Goal: Answer question/provide support

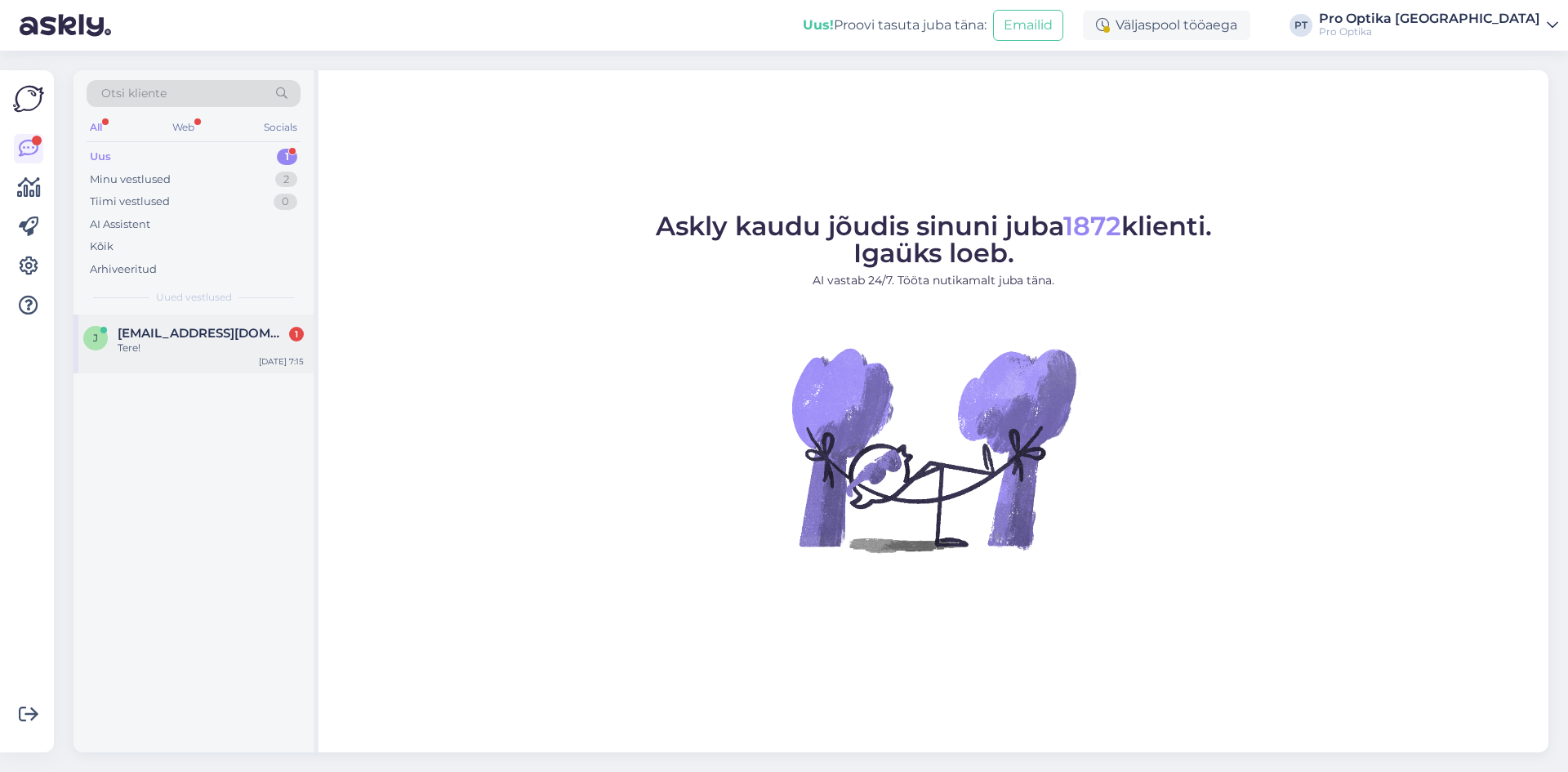
click at [217, 350] on div "Tere!" at bounding box center [210, 347] width 186 height 15
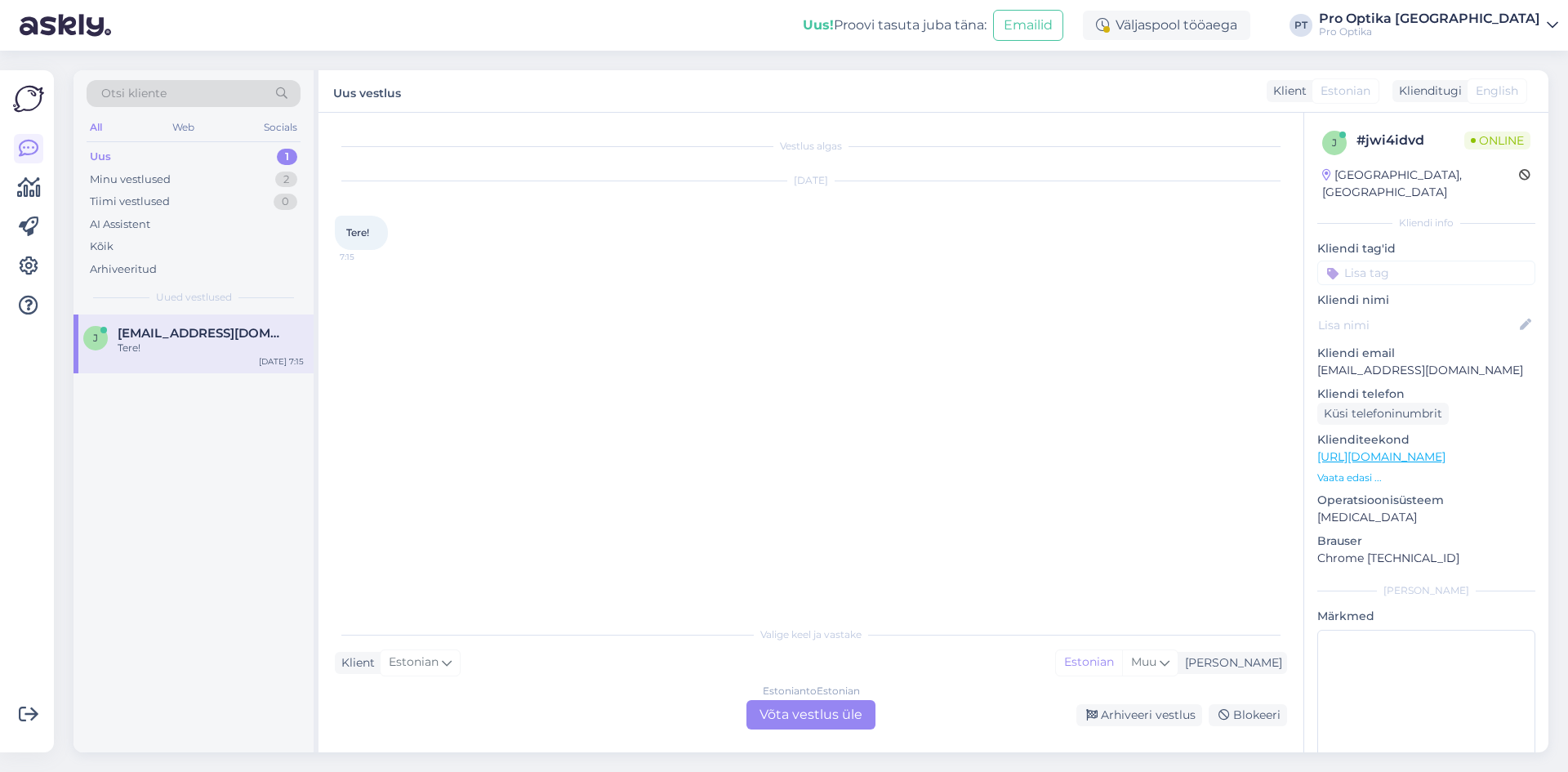
click at [821, 713] on div "Estonian to Estonian Võta vestlus üle" at bounding box center [810, 715] width 129 height 30
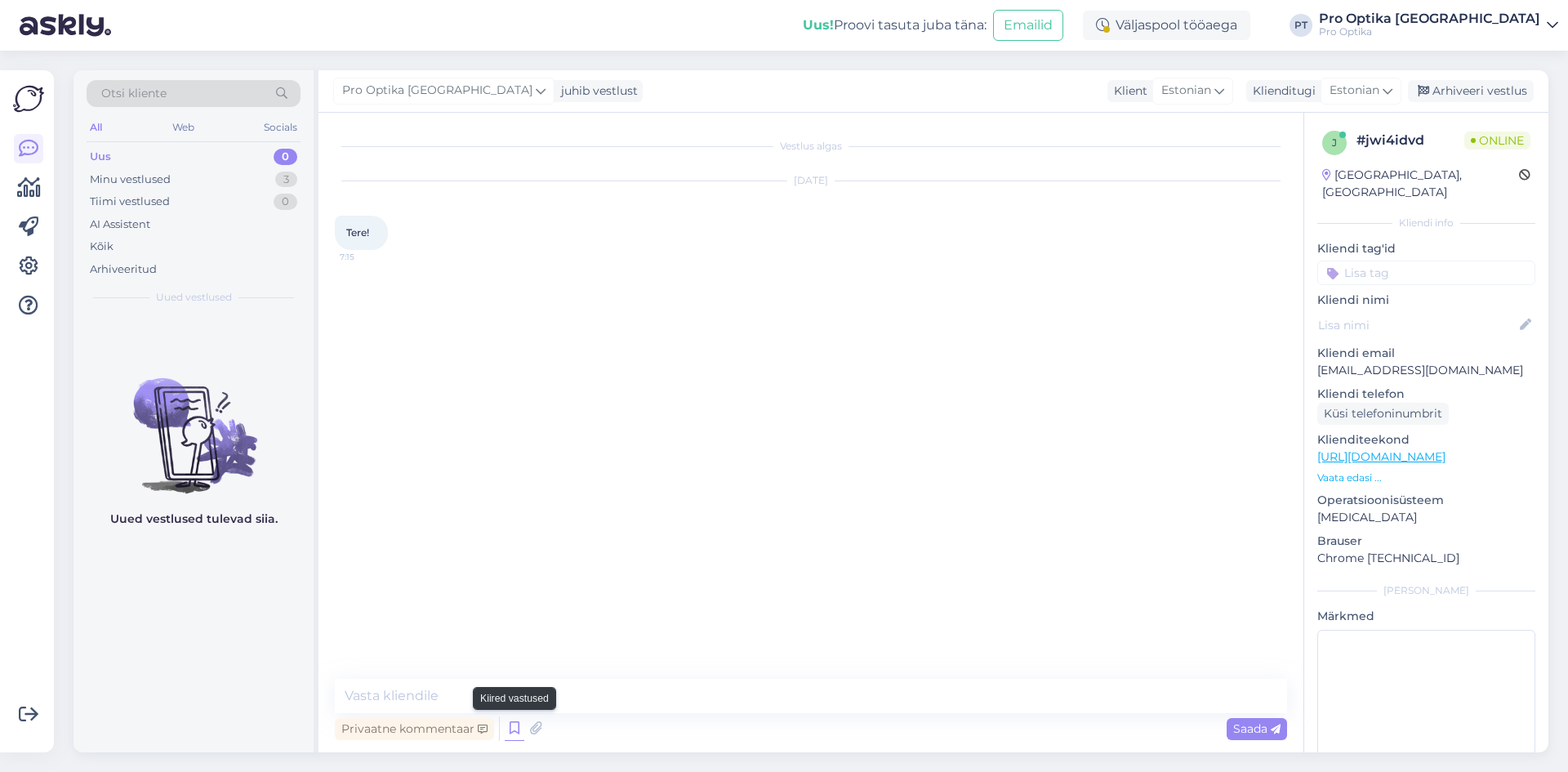
click at [506, 732] on icon at bounding box center [514, 729] width 20 height 25
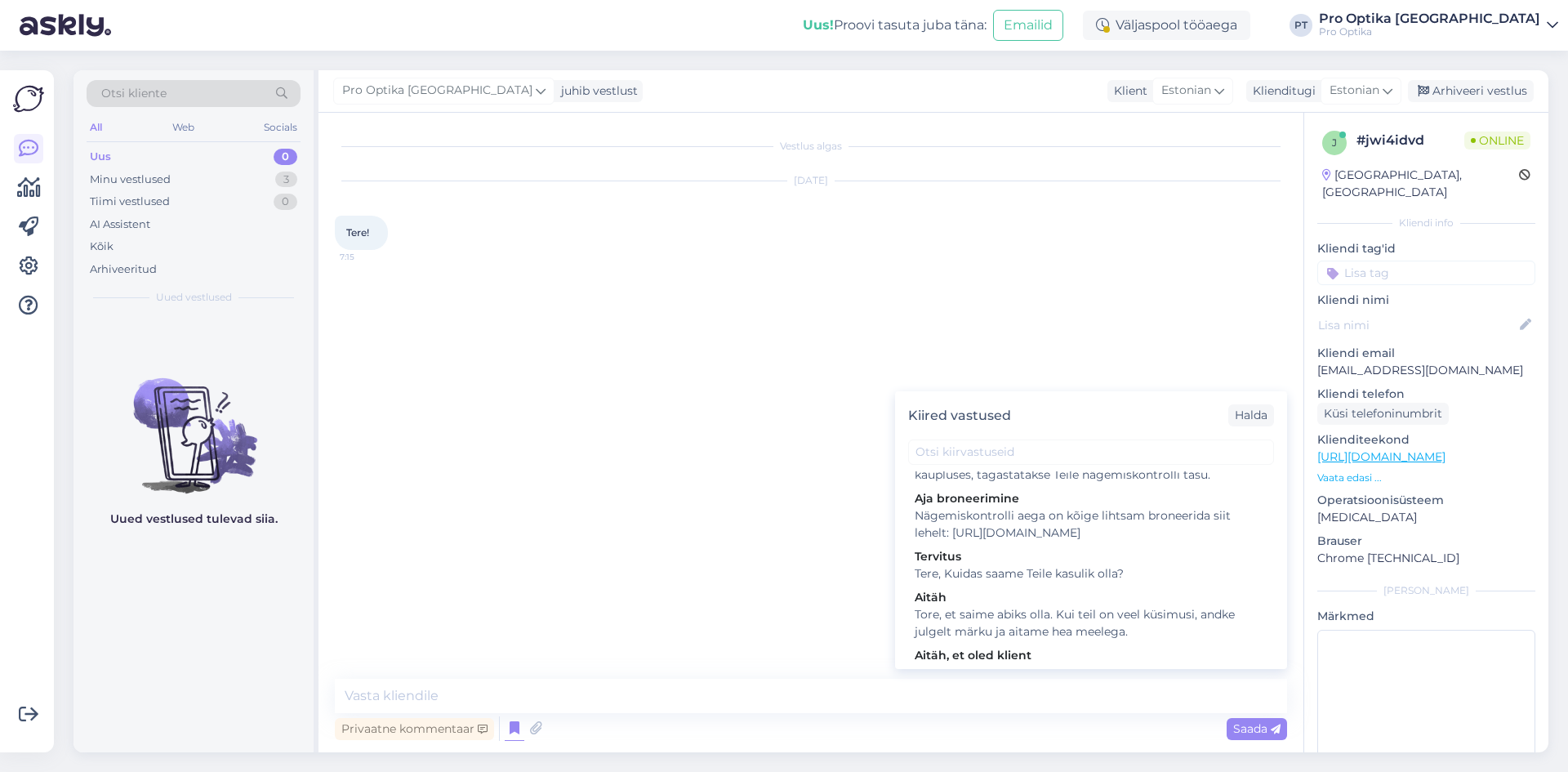
scroll to position [408, 0]
click at [1037, 579] on div "Tere, Kuidas saame Teile kasulik olla?" at bounding box center [1091, 570] width 353 height 17
type textarea "Tere, Kuidas saame Teile kasulik olla?"
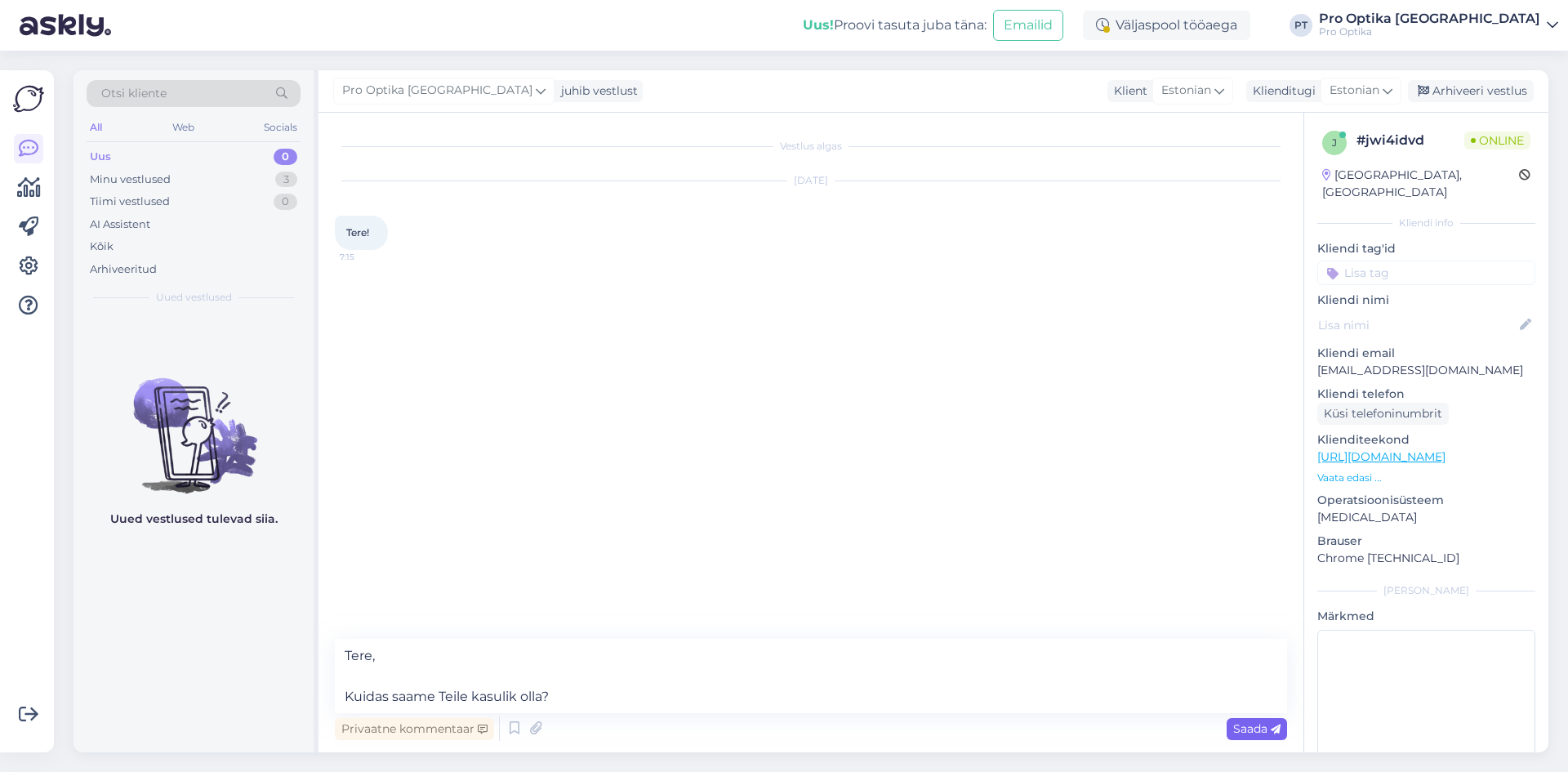
click at [1249, 722] on span "Saada" at bounding box center [1257, 729] width 47 height 15
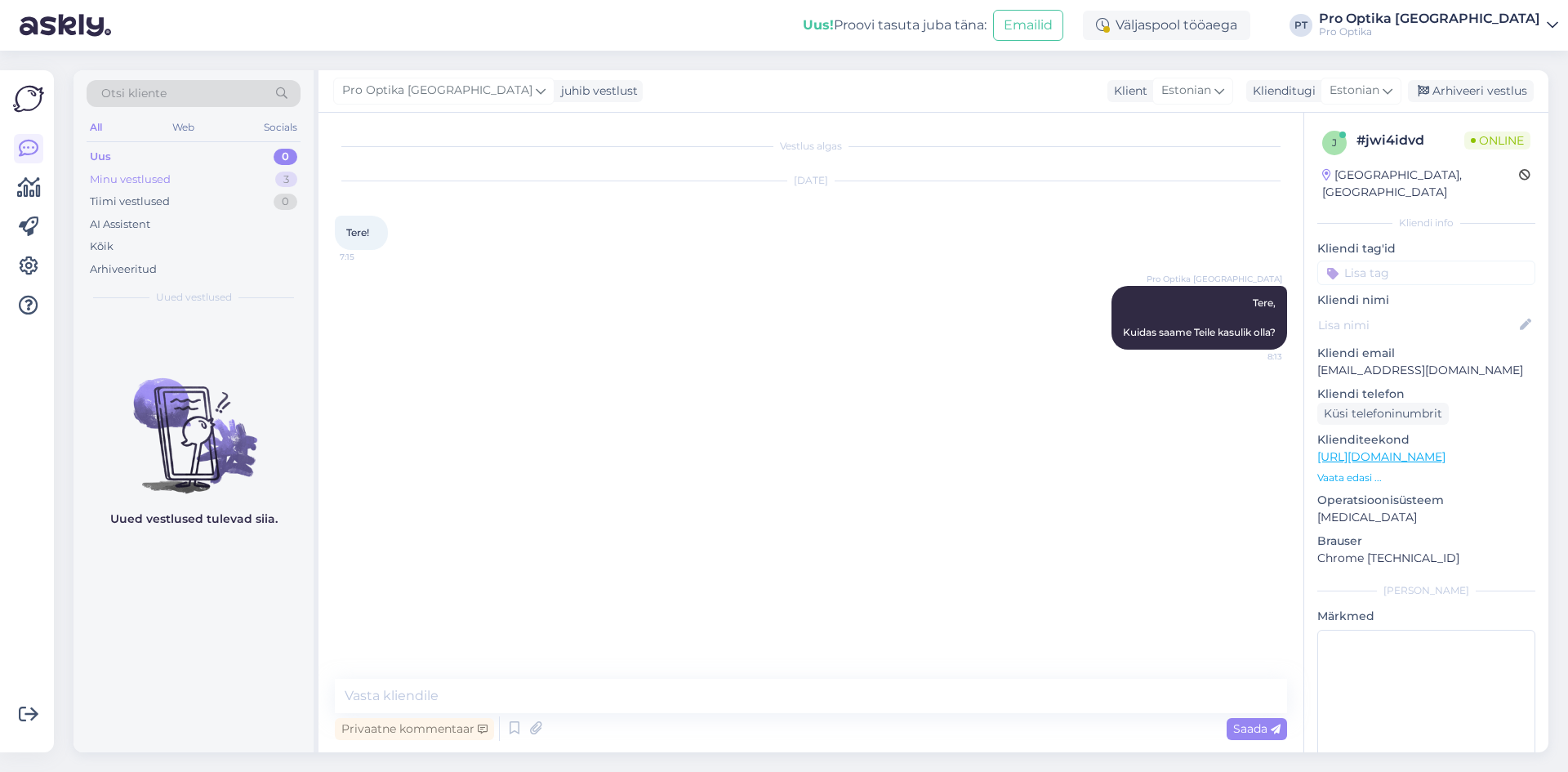
click at [151, 178] on div "Minu vestlused" at bounding box center [130, 179] width 81 height 17
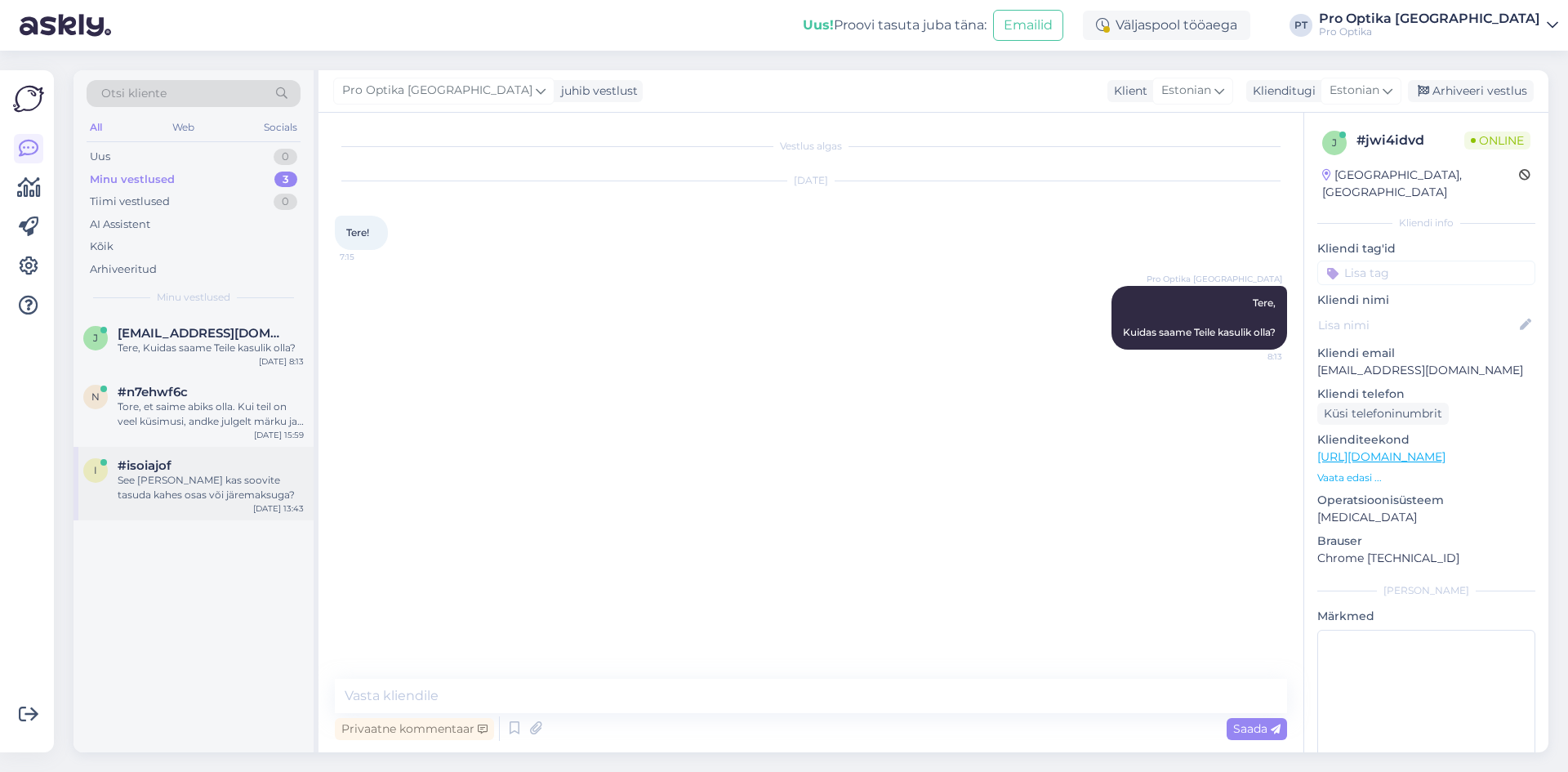
click at [232, 479] on div "See [PERSON_NAME] kas soovite tasuda kahes osas või järemaksuga?" at bounding box center [210, 488] width 186 height 30
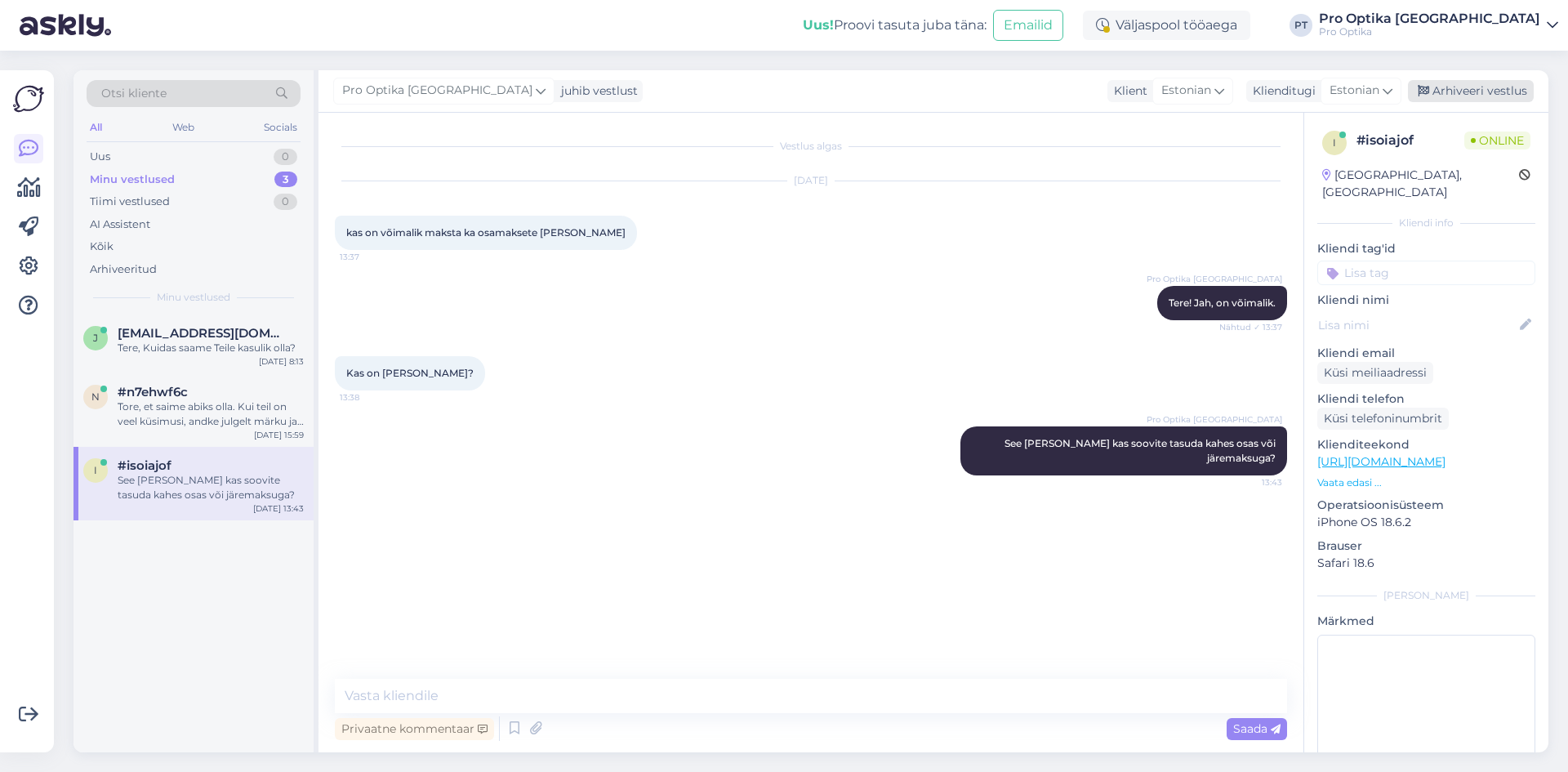
click at [1460, 94] on div "Arhiveeri vestlus" at bounding box center [1471, 90] width 126 height 22
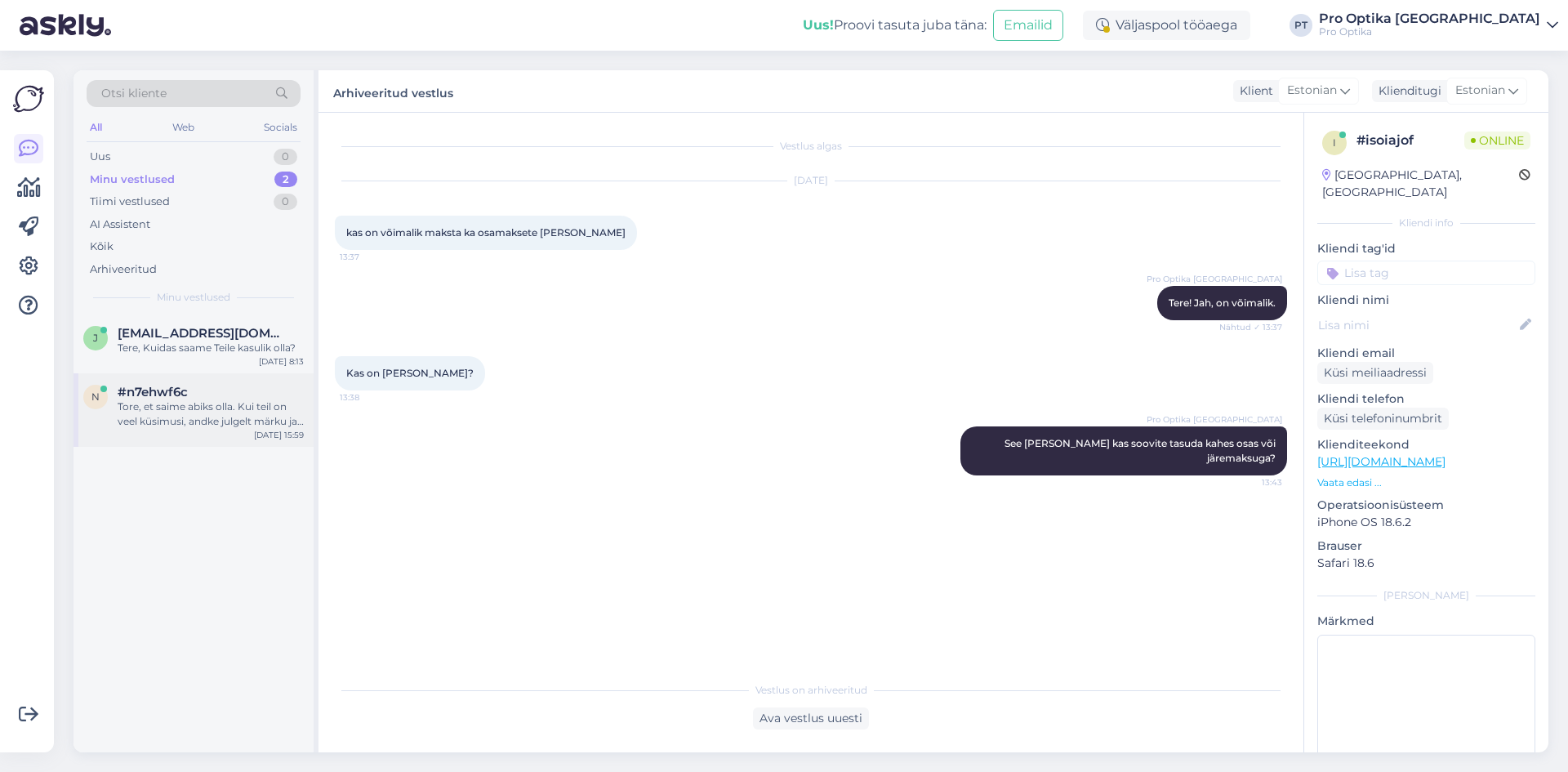
click at [139, 423] on div "Tore, et saime abiks olla. Kui teil on veel küsimusi, andke julgelt märku ja ai…" at bounding box center [210, 414] width 186 height 30
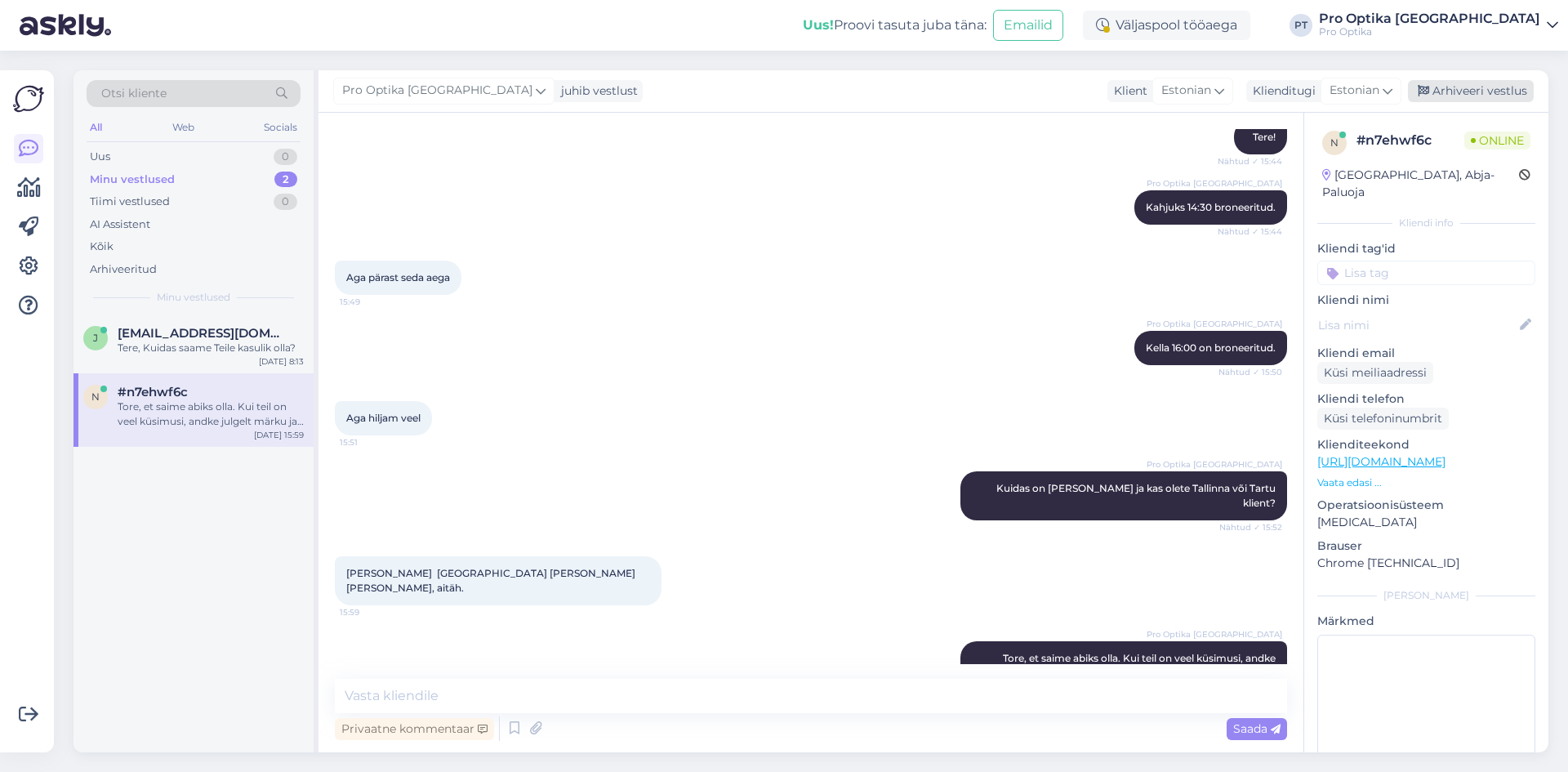
click at [1455, 91] on div "Arhiveeri vestlus" at bounding box center [1471, 90] width 126 height 22
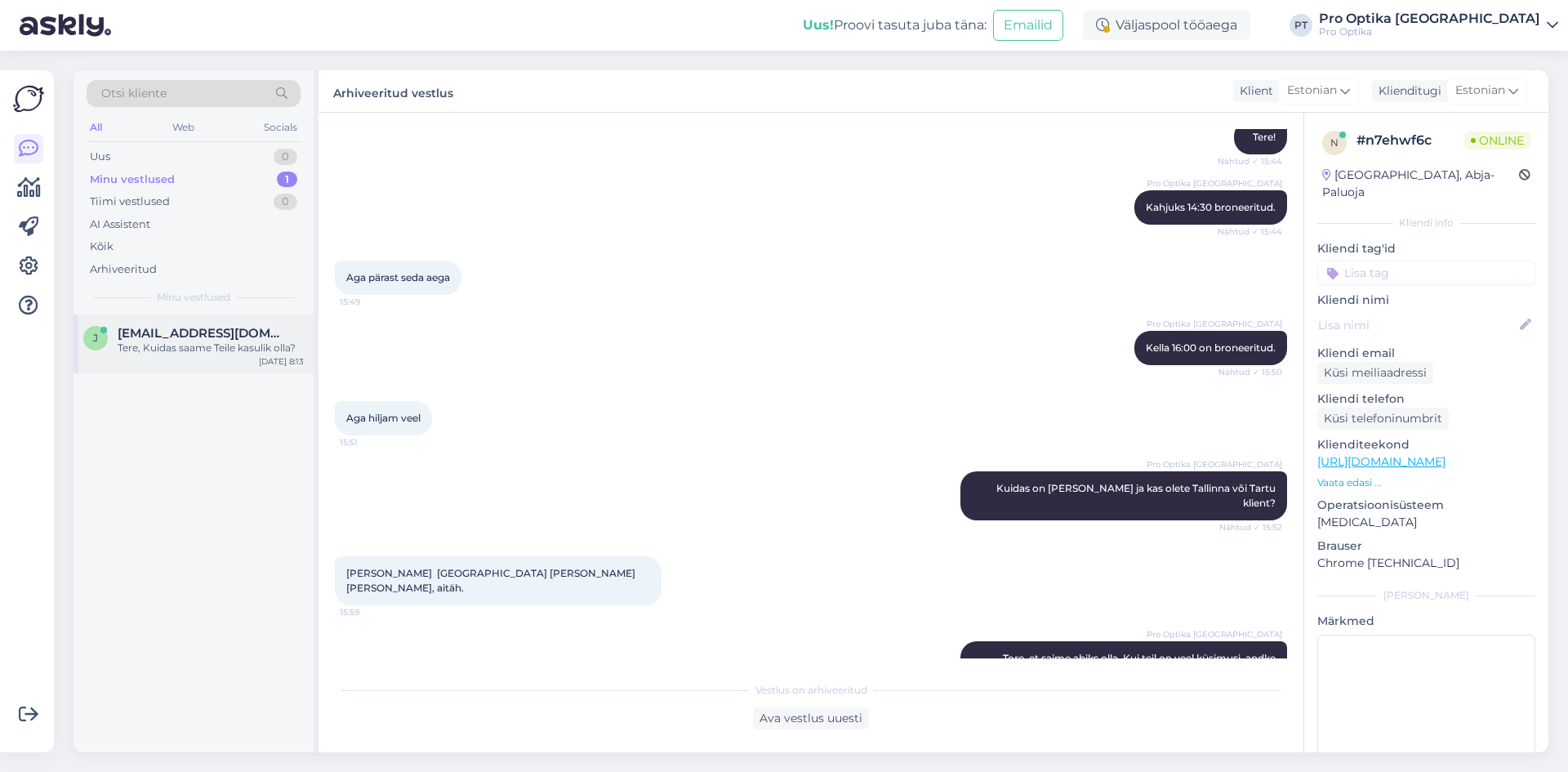
click at [254, 345] on div "Tere, Kuidas saame Teile kasulik olla?" at bounding box center [210, 347] width 186 height 15
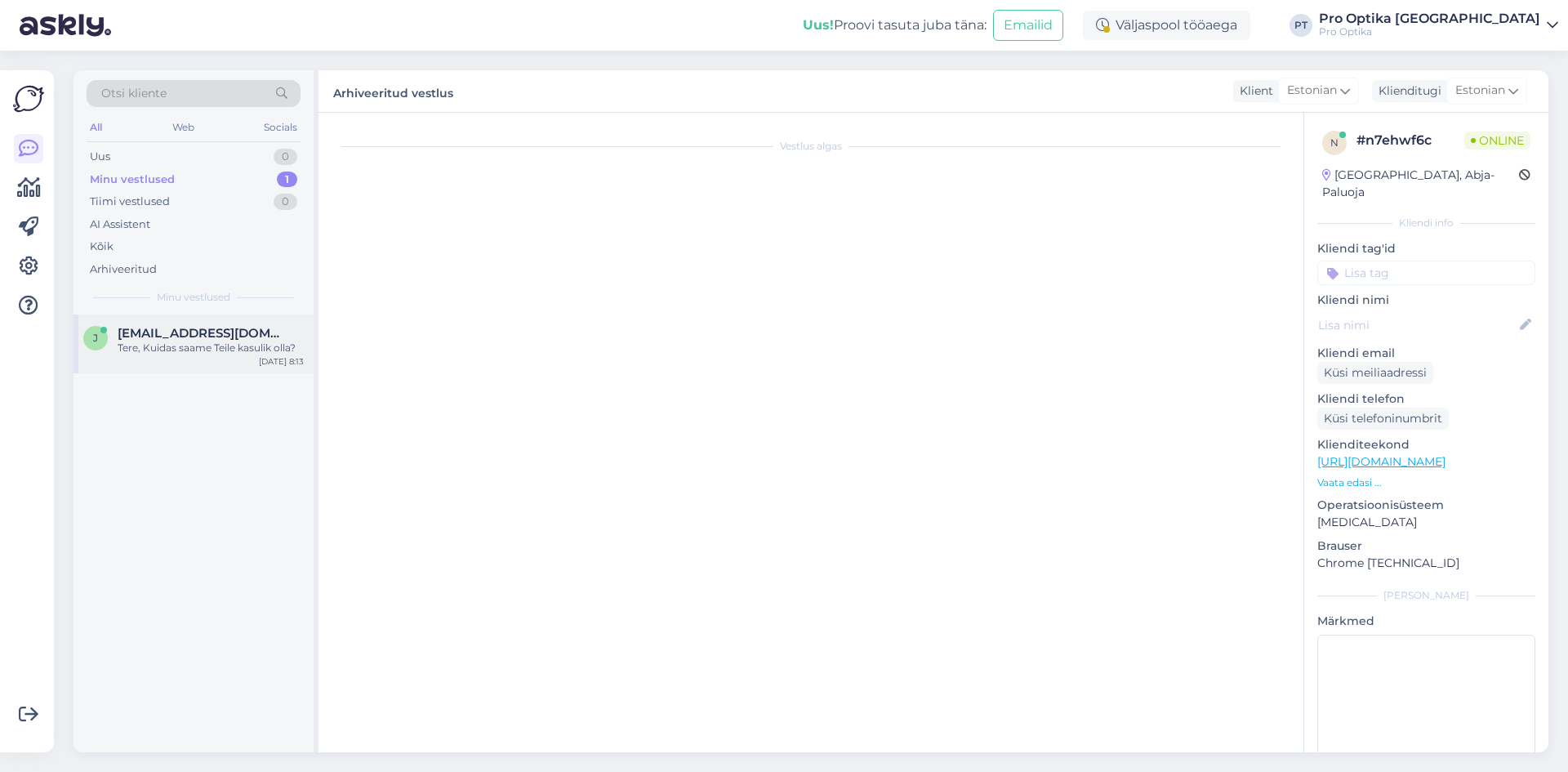
scroll to position [0, 0]
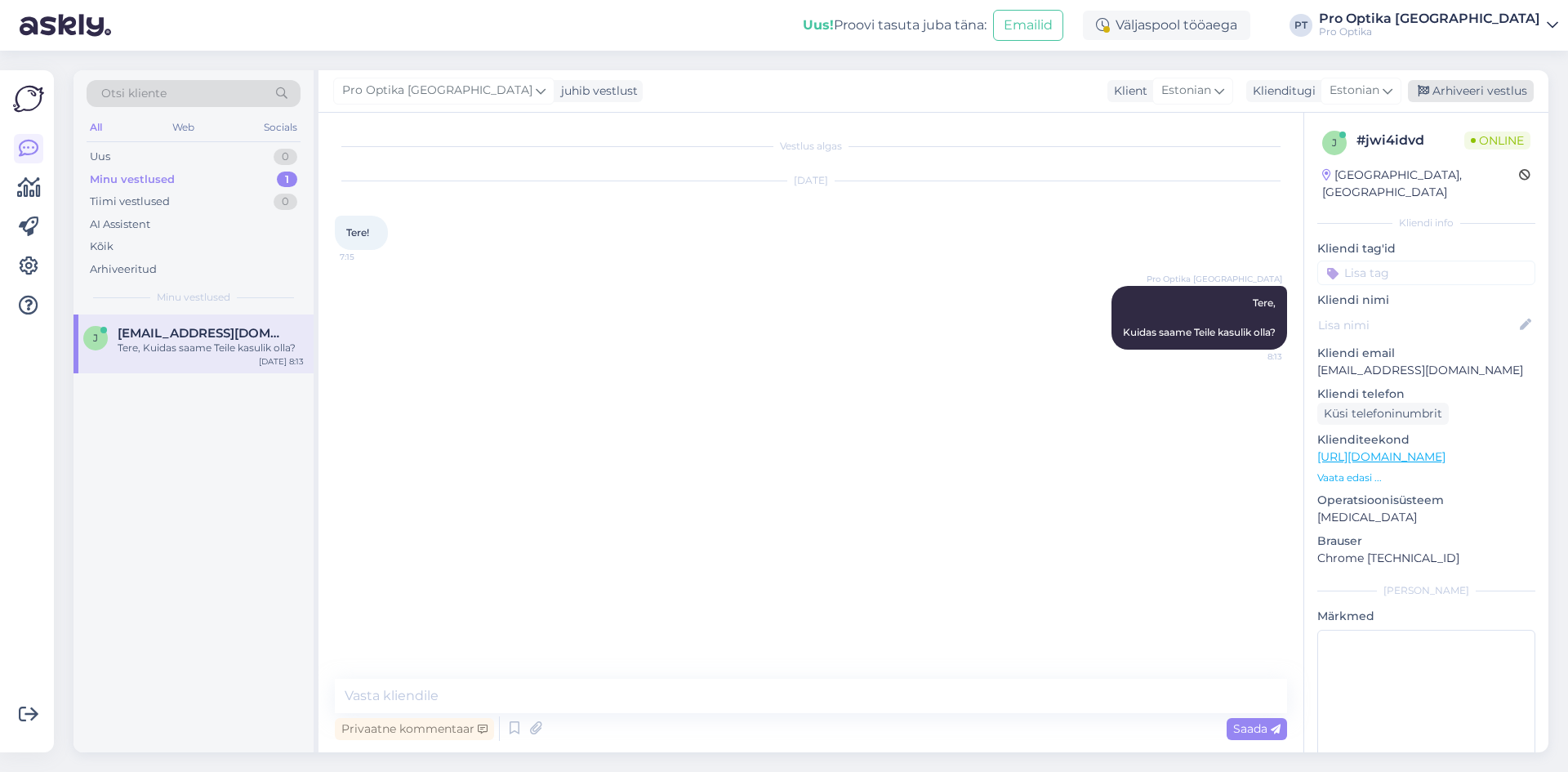
click at [1467, 100] on div "Arhiveeri vestlus" at bounding box center [1471, 90] width 126 height 22
